Goal: Task Accomplishment & Management: Use online tool/utility

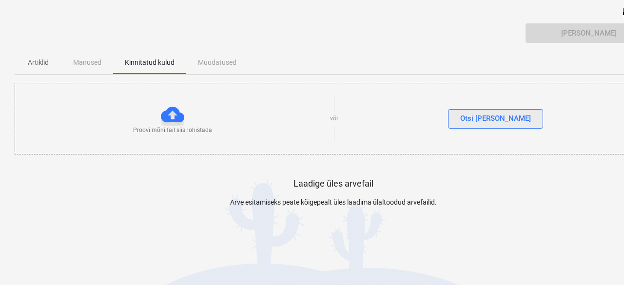
click at [507, 118] on div "Otsi [PERSON_NAME]" at bounding box center [495, 118] width 71 height 13
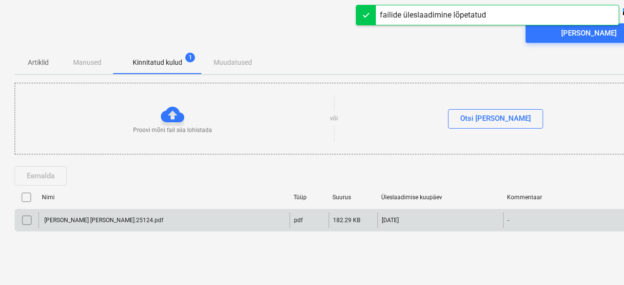
click at [103, 217] on div "[PERSON_NAME] [PERSON_NAME].25124.pdf" at bounding box center [103, 220] width 120 height 7
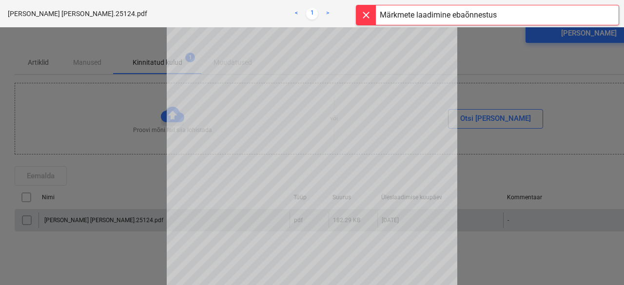
click at [365, 13] on div at bounding box center [365, 14] width 19 height 19
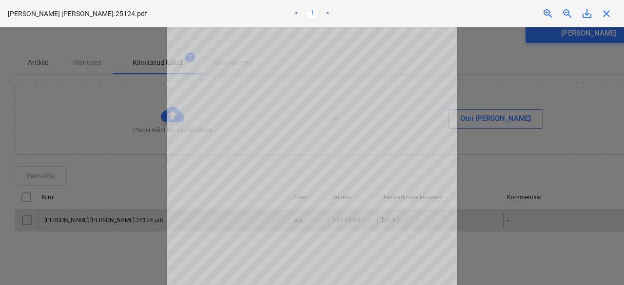
click at [605, 16] on span "close" at bounding box center [606, 14] width 12 height 12
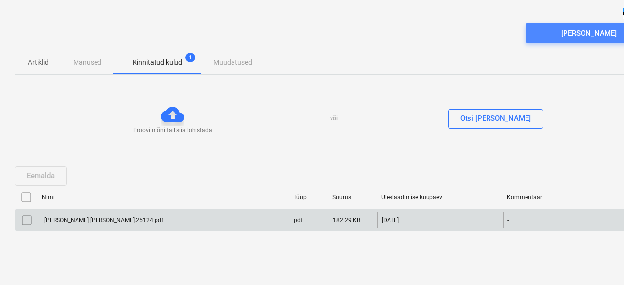
click at [585, 30] on div "[PERSON_NAME]" at bounding box center [589, 33] width 56 height 13
